Goal: Task Accomplishment & Management: Manage account settings

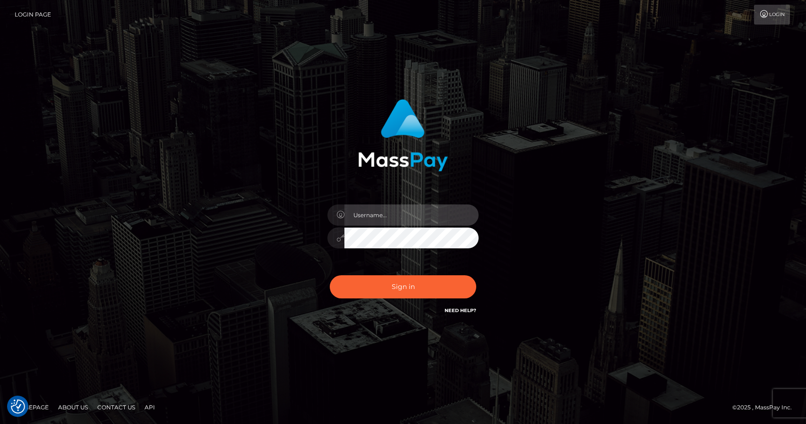
drag, startPoint x: 382, startPoint y: 219, endPoint x: 365, endPoint y: 216, distance: 16.8
click at [365, 216] on input "text" at bounding box center [411, 214] width 134 height 21
type input "[EMAIL_ADDRESS][DOMAIN_NAME]"
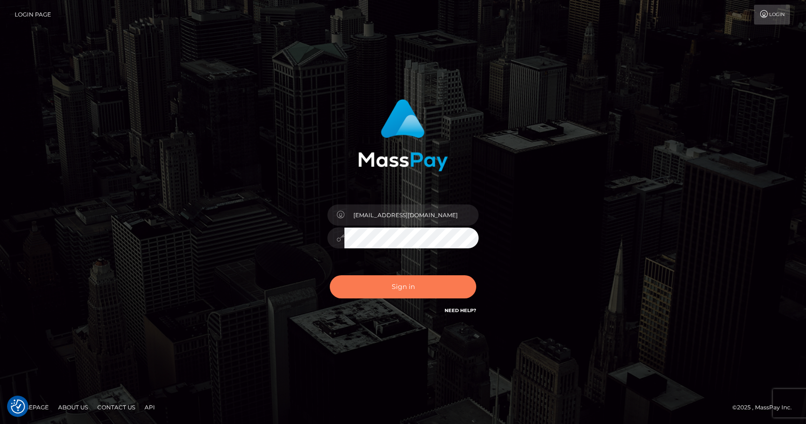
click at [390, 284] on button "Sign in" at bounding box center [403, 286] width 146 height 23
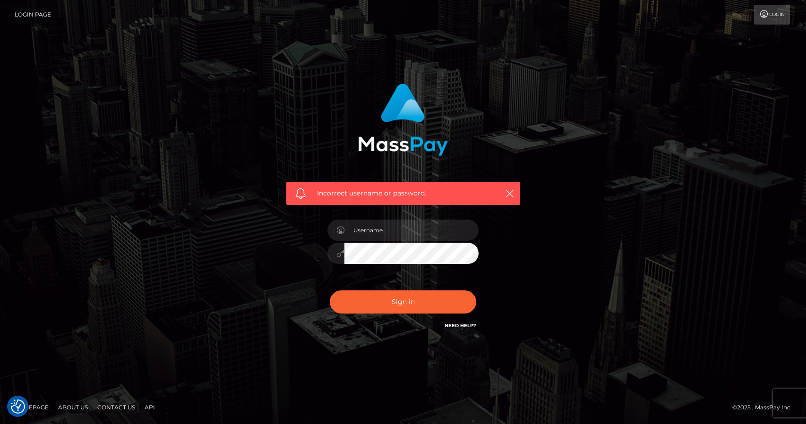
click at [361, 219] on div at bounding box center [402, 248] width 165 height 72
click at [364, 228] on input "text" at bounding box center [411, 230] width 134 height 21
type input "[EMAIL_ADDRESS][DOMAIN_NAME]"
click at [314, 243] on div "Incorrect username or password. [EMAIL_ADDRESS][DOMAIN_NAME]" at bounding box center [403, 207] width 248 height 262
click at [330, 290] on button "Sign in" at bounding box center [403, 301] width 146 height 23
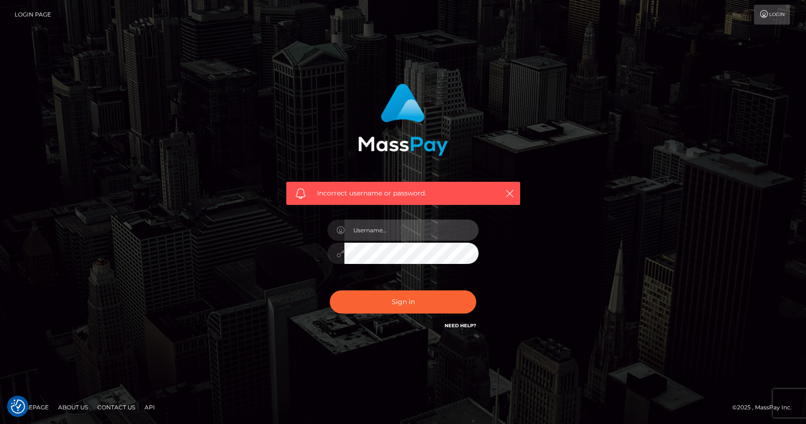
click at [373, 225] on input "text" at bounding box center [411, 230] width 134 height 21
type input "[EMAIL_ADDRESS][DOMAIN_NAME]"
click at [297, 253] on div "Incorrect username or password. [EMAIL_ADDRESS][DOMAIN_NAME]" at bounding box center [403, 207] width 248 height 262
click at [330, 290] on button "Sign in" at bounding box center [403, 301] width 146 height 23
